Goal: Find specific page/section: Find specific page/section

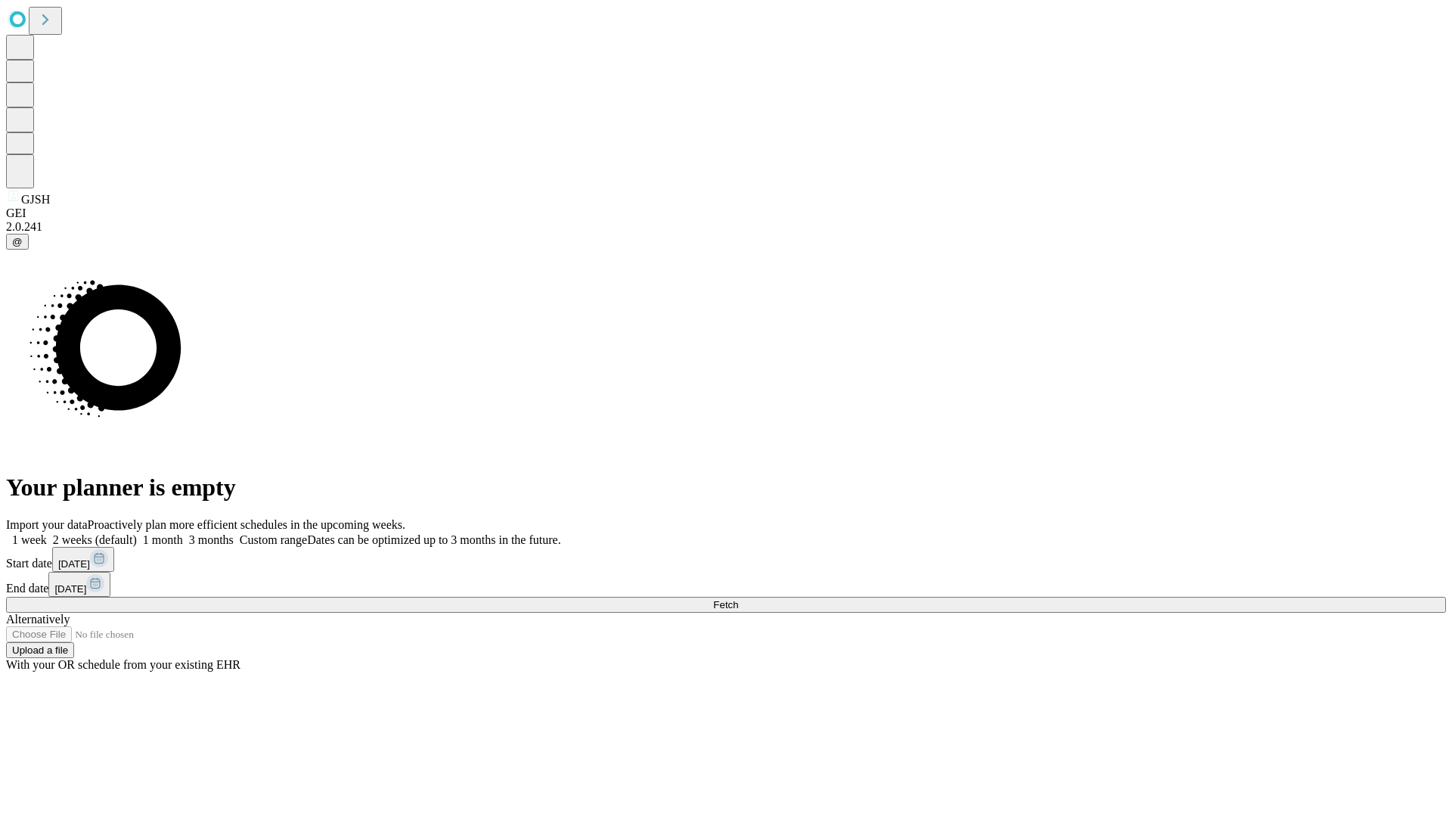
click at [738, 599] on span "Fetch" at bounding box center [725, 604] width 25 height 11
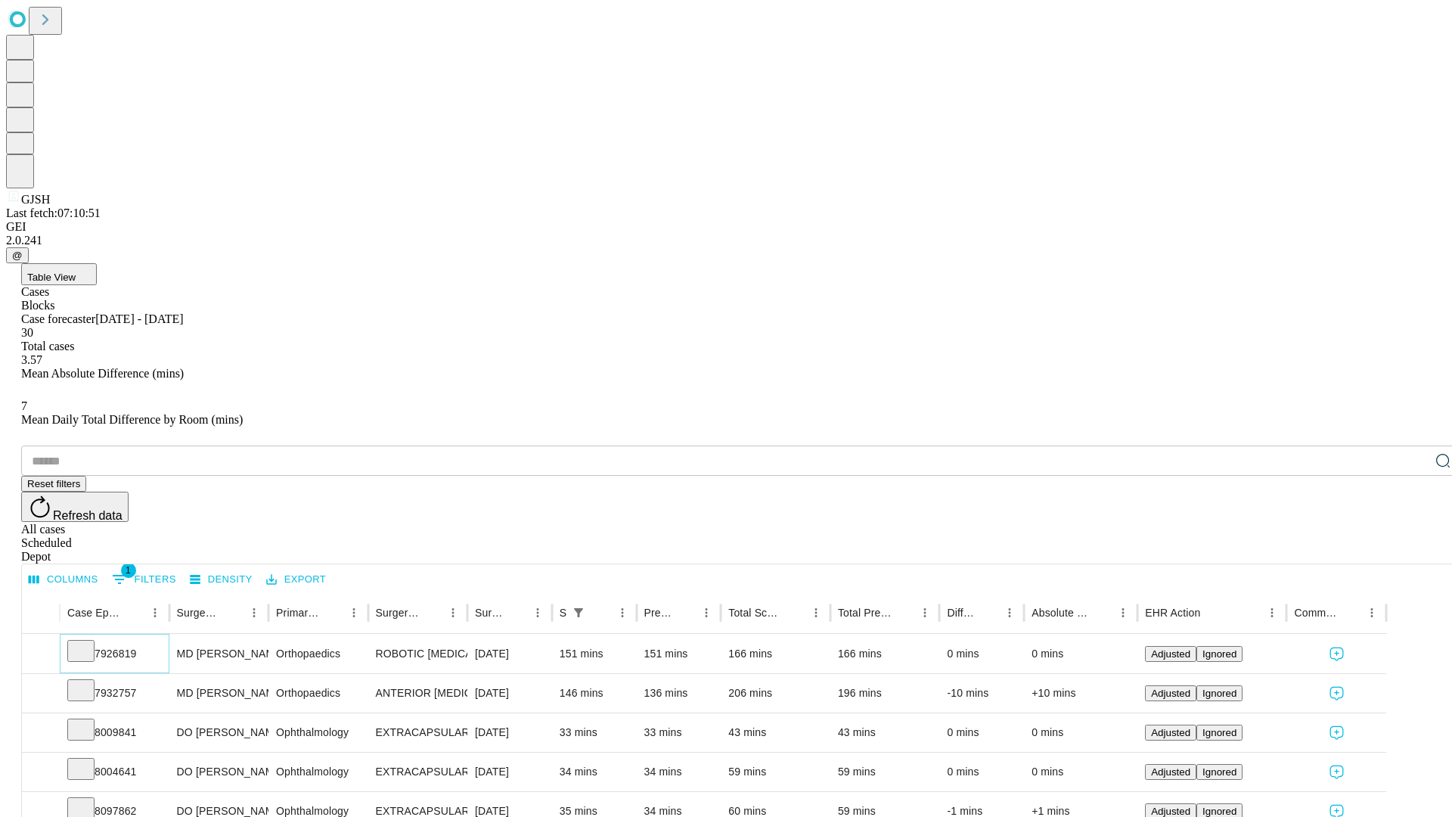
click at [88, 642] on icon at bounding box center [80, 649] width 15 height 15
